Goal: Check status: Check status

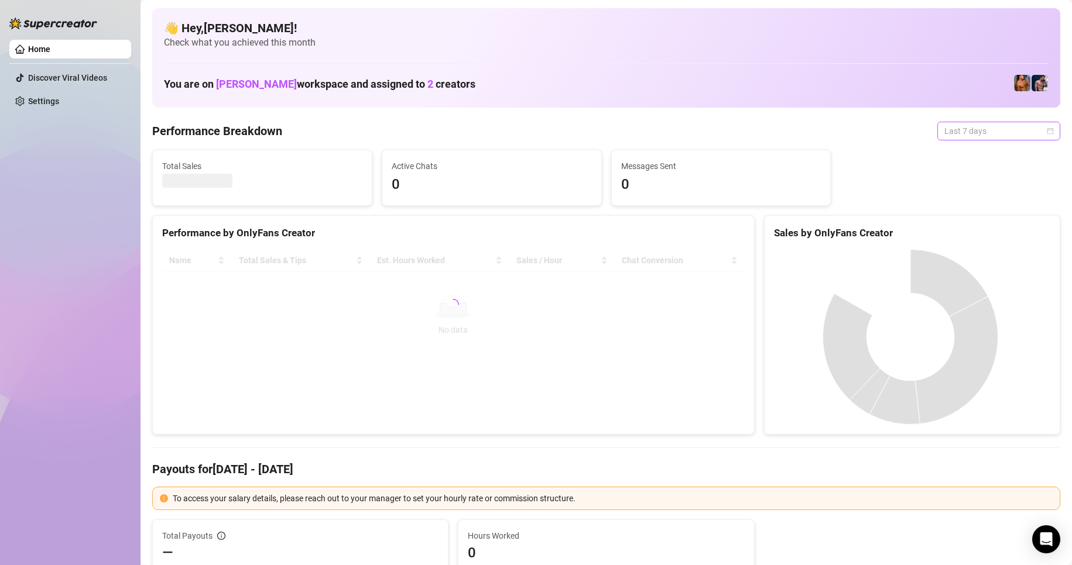
click at [1017, 138] on span "Last 7 days" at bounding box center [998, 131] width 109 height 18
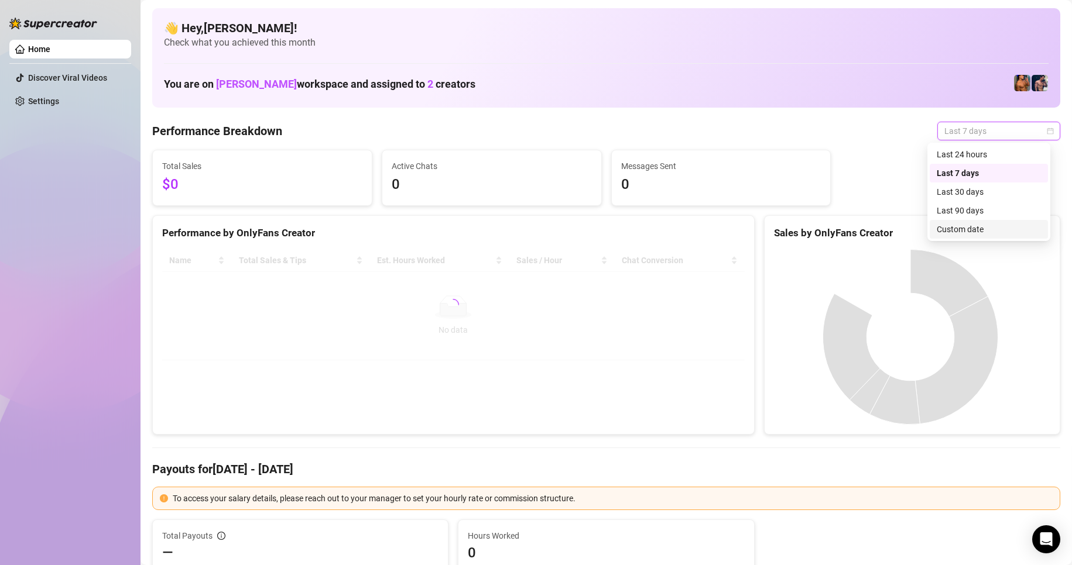
click at [959, 230] on div "Custom date" at bounding box center [988, 229] width 104 height 13
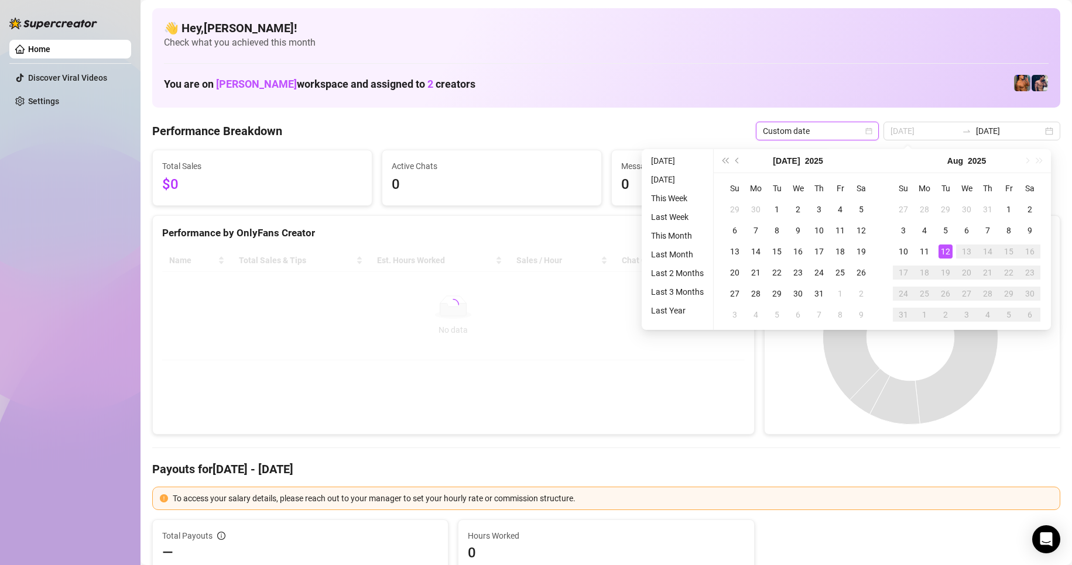
click at [942, 246] on div "12" at bounding box center [945, 252] width 14 height 14
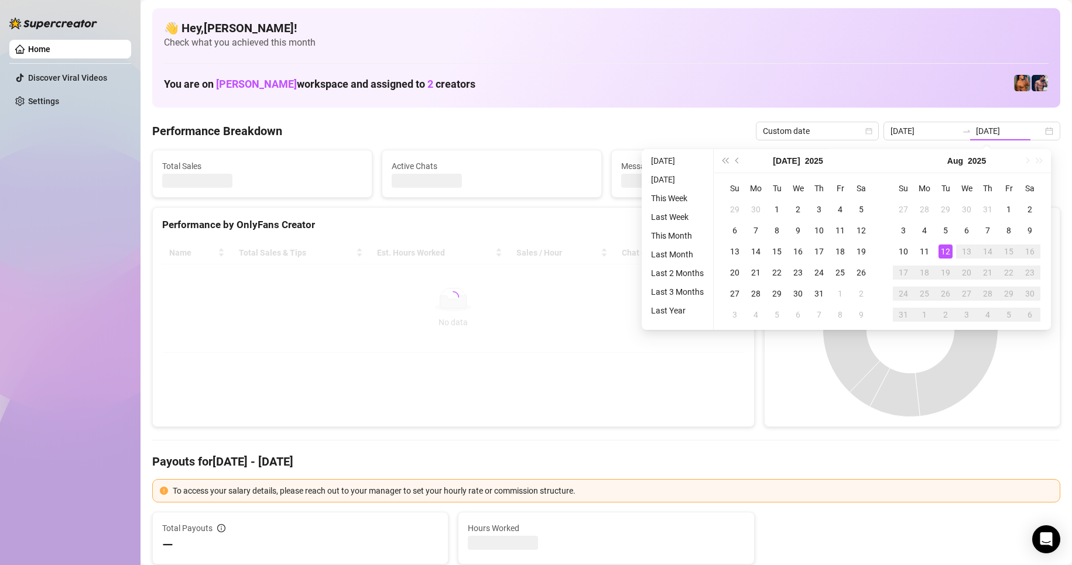
type input "[DATE]"
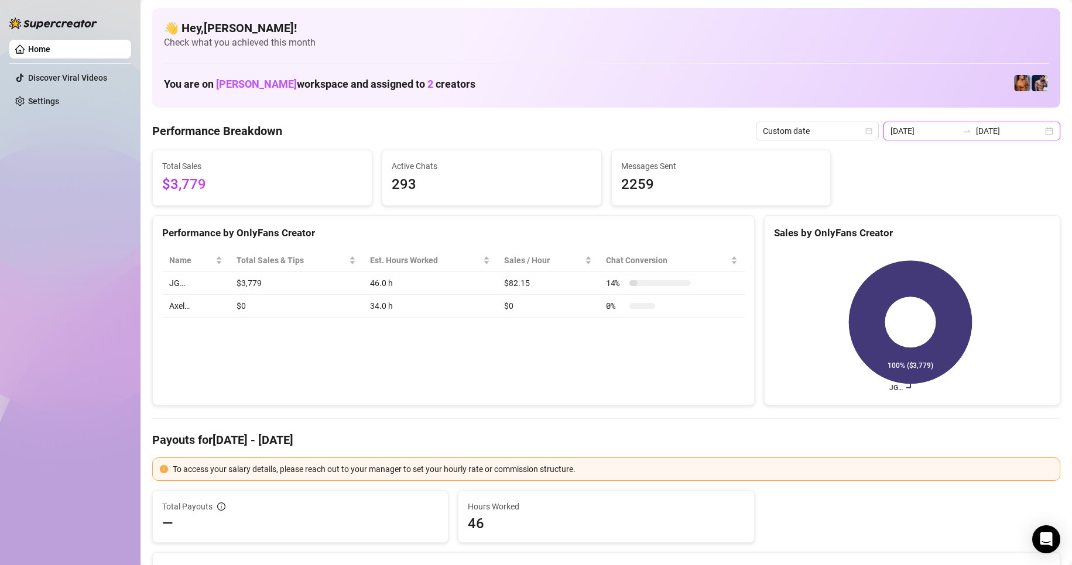
click at [993, 135] on input "[DATE]" at bounding box center [1009, 131] width 67 height 13
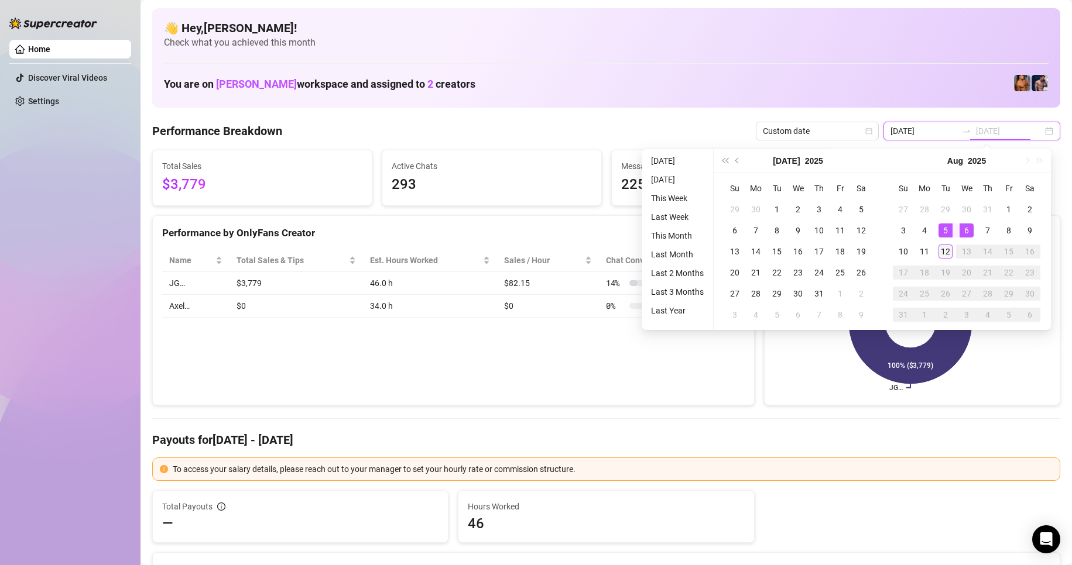
type input "[DATE]"
click at [948, 250] on div "12" at bounding box center [945, 252] width 14 height 14
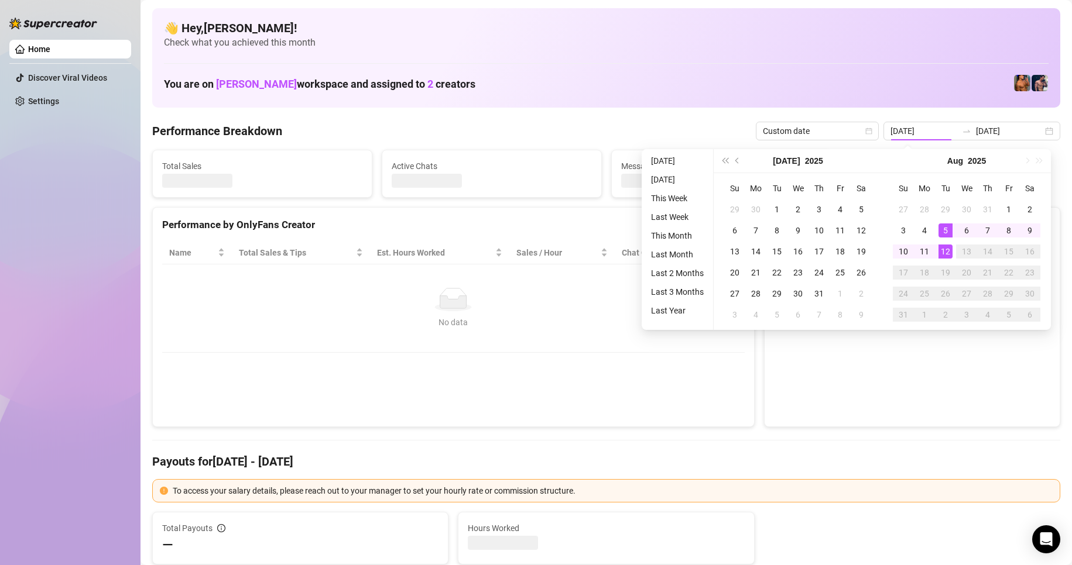
type input "[DATE]"
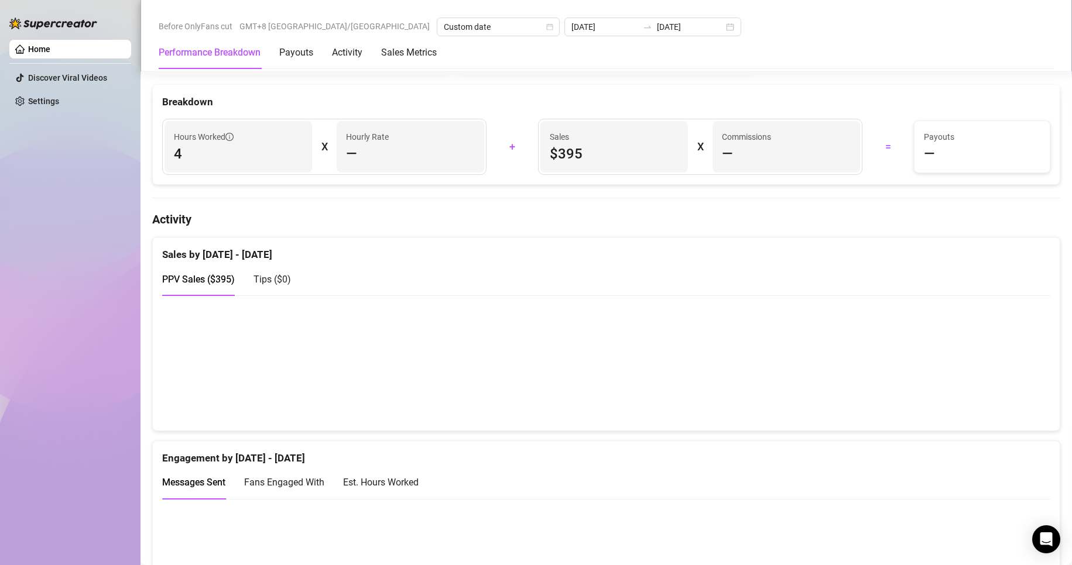
scroll to position [819, 0]
